Goal: Transaction & Acquisition: Purchase product/service

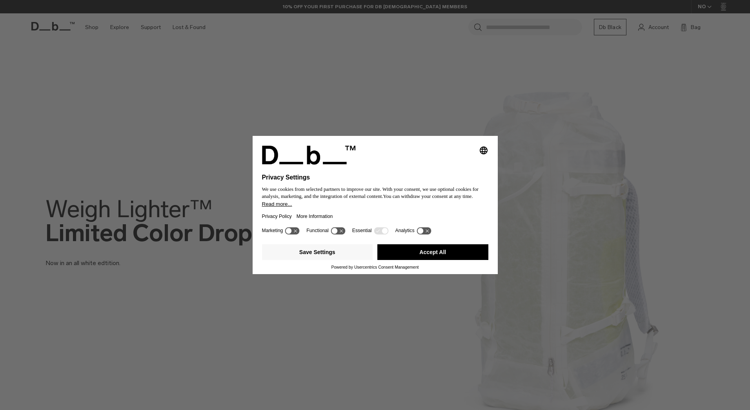
click at [418, 255] on button "Accept All" at bounding box center [433, 252] width 111 height 16
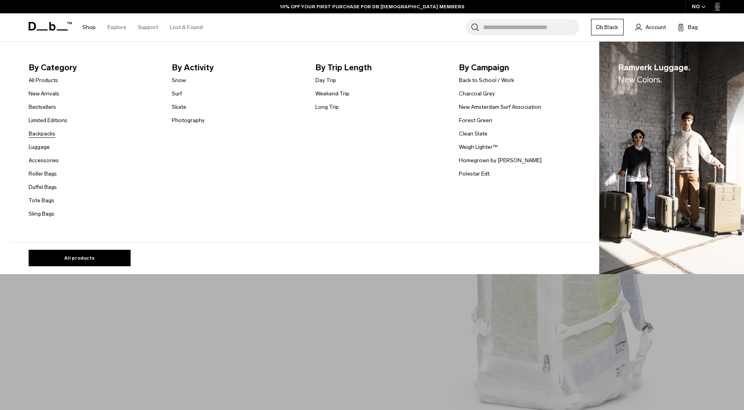
click at [49, 136] on link "Backpacks" at bounding box center [42, 133] width 27 height 8
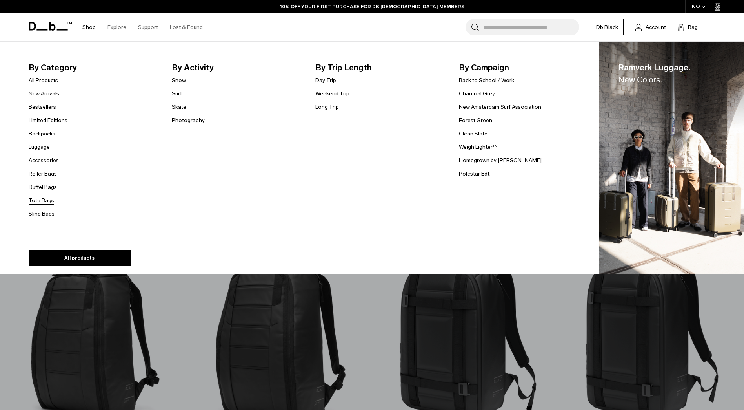
click at [49, 201] on link "Tote Bags" at bounding box center [42, 200] width 26 height 8
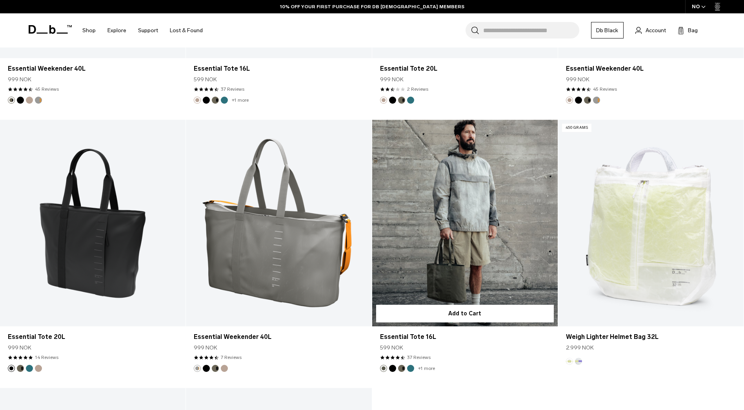
scroll to position [915, 0]
click at [468, 240] on link "Essential Tote 16L" at bounding box center [465, 222] width 186 height 206
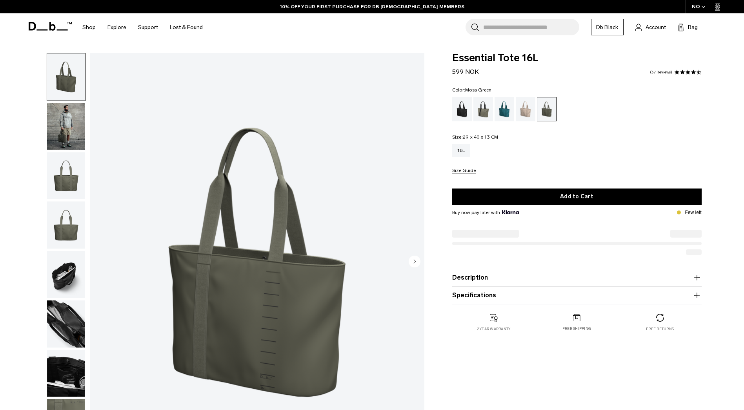
click at [67, 166] on img "button" at bounding box center [66, 175] width 38 height 47
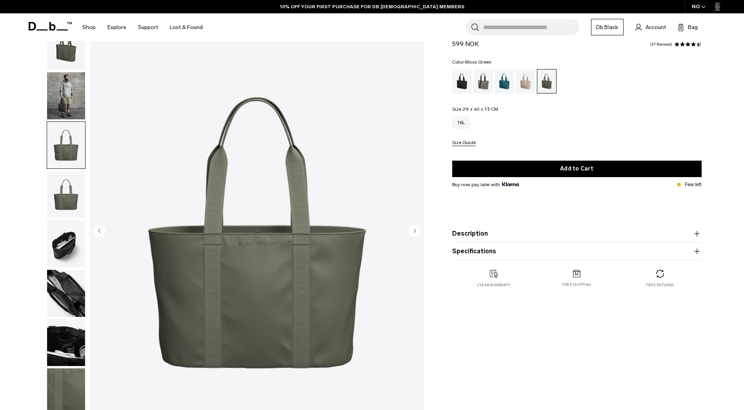
scroll to position [31, 0]
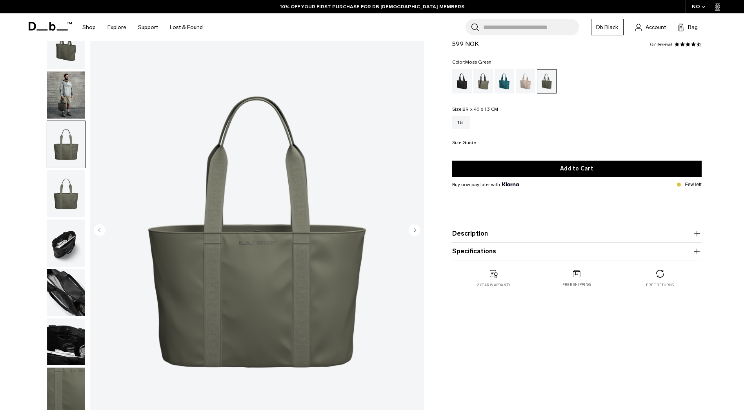
click at [71, 189] on img "button" at bounding box center [66, 193] width 38 height 47
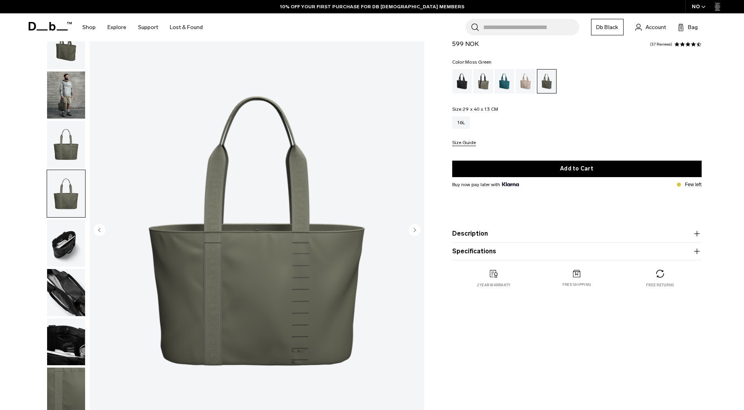
click at [64, 248] on img "button" at bounding box center [66, 242] width 38 height 47
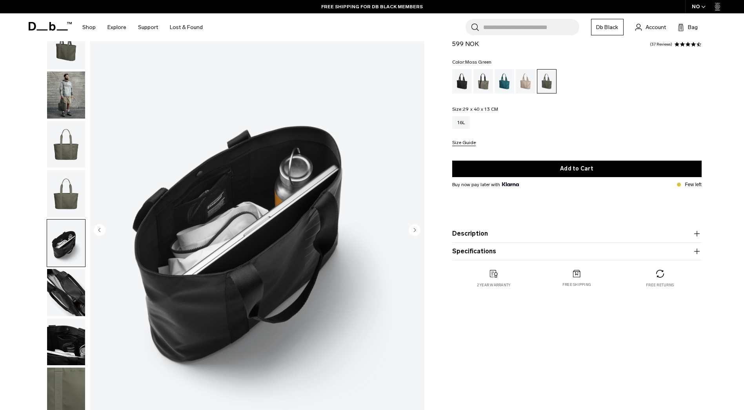
click at [64, 287] on img "button" at bounding box center [66, 292] width 38 height 47
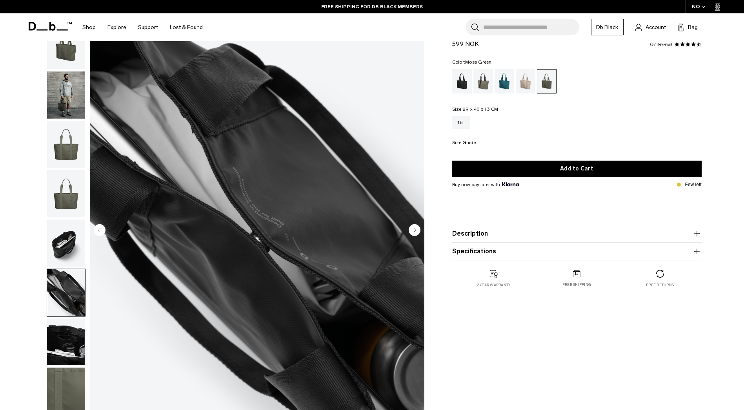
click at [57, 333] on img "button" at bounding box center [66, 341] width 38 height 47
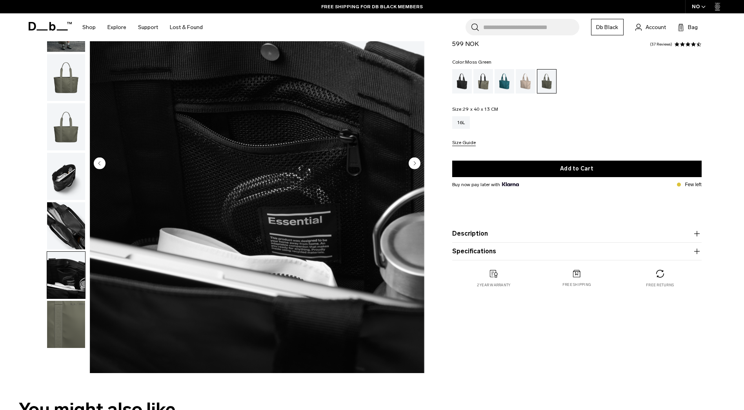
scroll to position [98, 0]
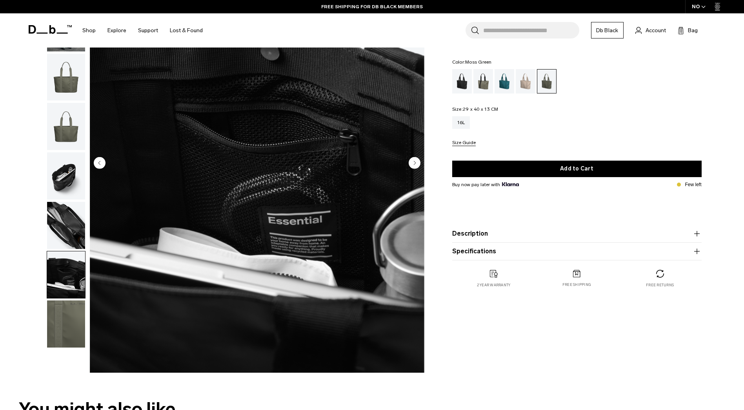
click at [71, 318] on img "button" at bounding box center [66, 323] width 38 height 47
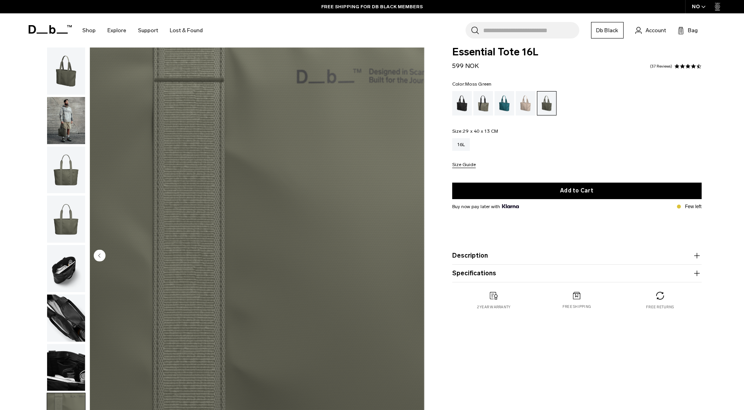
scroll to position [0, 0]
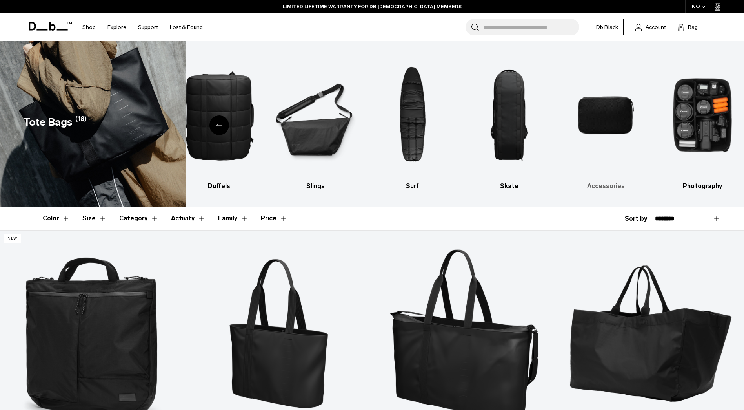
click at [591, 115] on img "9 / 10" at bounding box center [606, 115] width 83 height 124
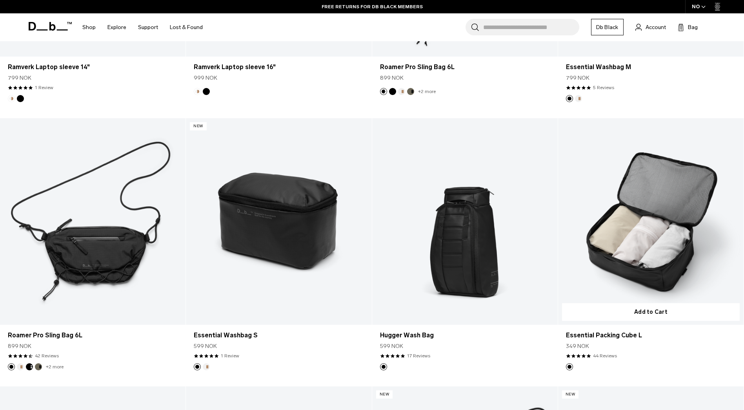
scroll to position [1151, 0]
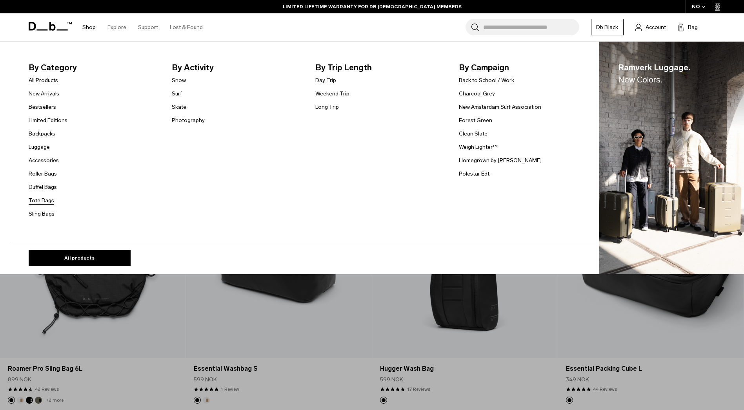
click at [46, 198] on link "Tote Bags" at bounding box center [42, 200] width 26 height 8
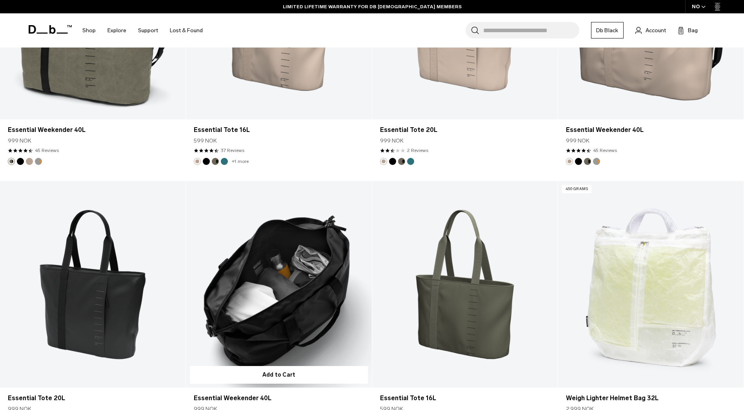
scroll to position [814, 0]
